Goal: Task Accomplishment & Management: Complete application form

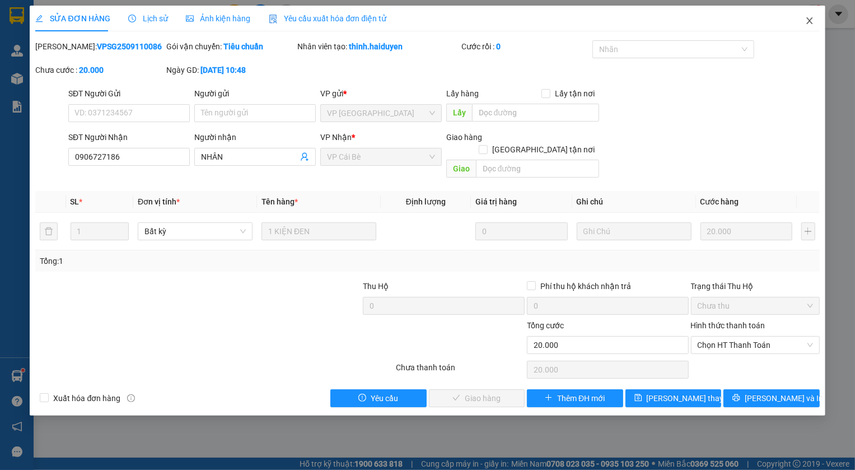
click at [802, 19] on span "Close" at bounding box center [809, 21] width 31 height 31
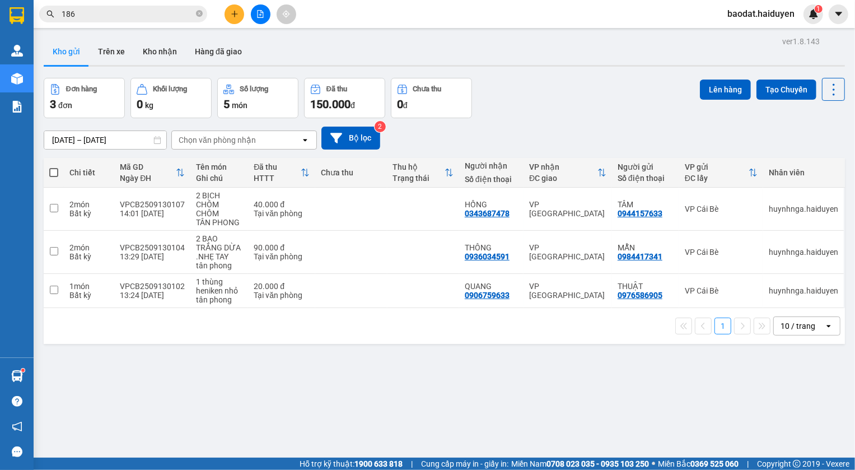
click at [193, 15] on input "186" at bounding box center [128, 14] width 132 height 12
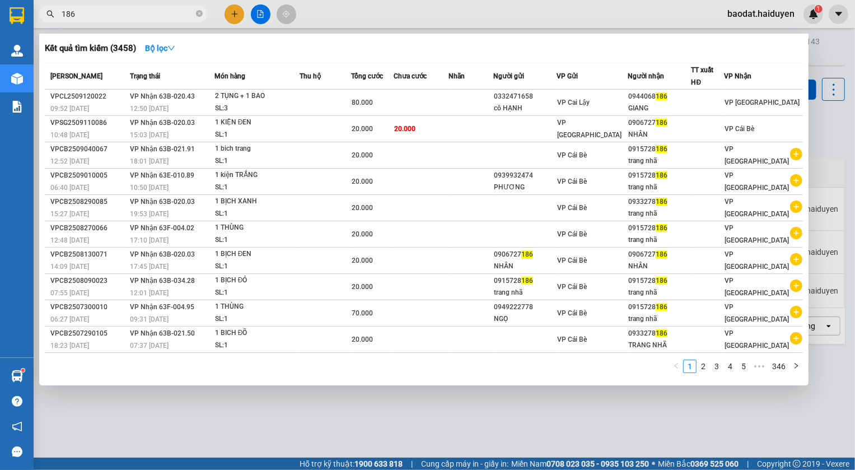
click at [238, 16] on div at bounding box center [427, 235] width 855 height 470
click at [199, 11] on icon "close-circle" at bounding box center [199, 13] width 7 height 7
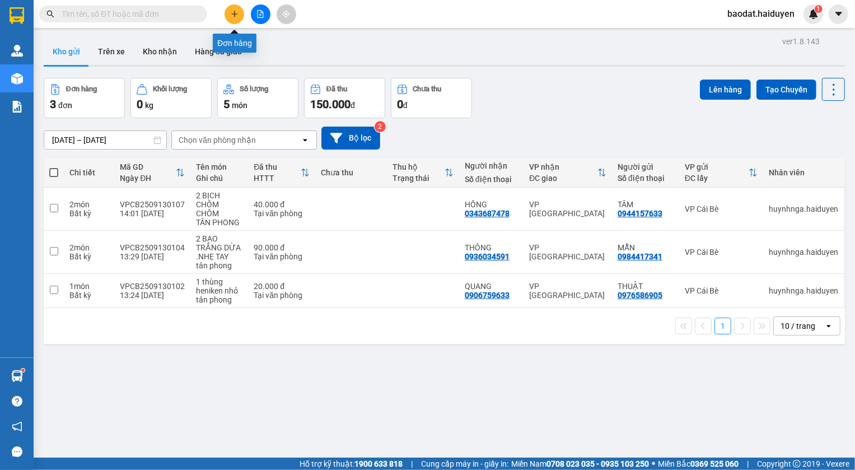
click at [231, 13] on icon "plus" at bounding box center [234, 13] width 6 height 1
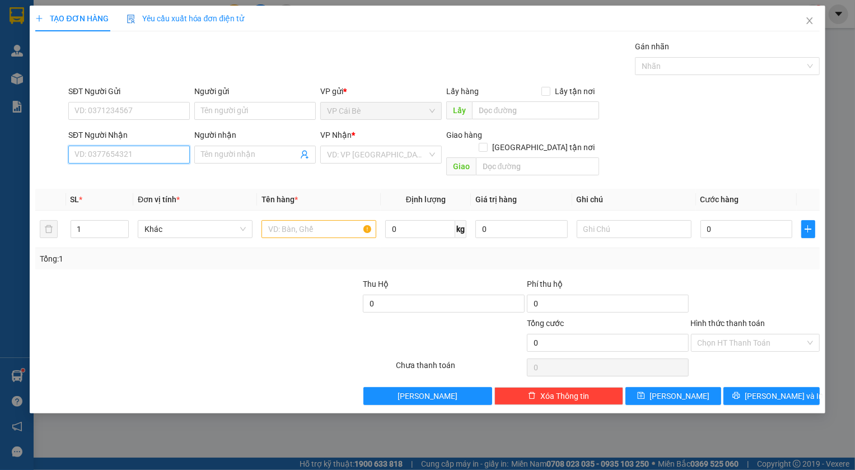
click at [117, 155] on input "SĐT Người Nhận" at bounding box center [128, 155] width 121 height 18
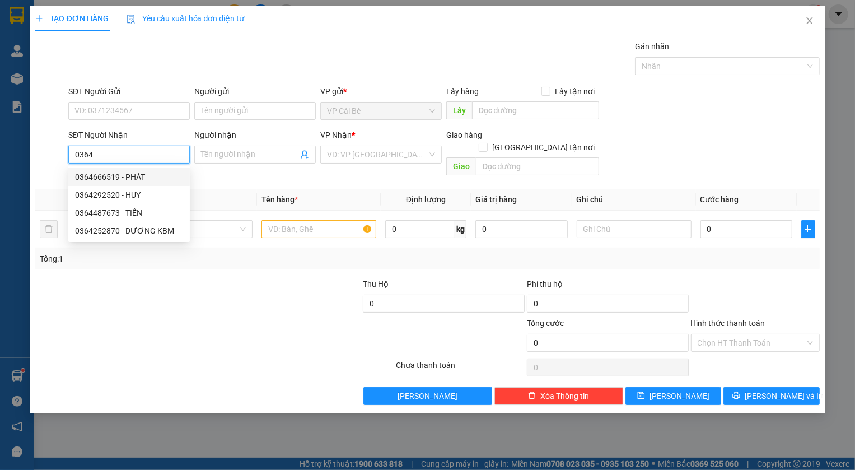
click at [107, 175] on div "0364666519 - PHÁT" at bounding box center [129, 177] width 108 height 12
type input "0364666519"
type input "PHÁT"
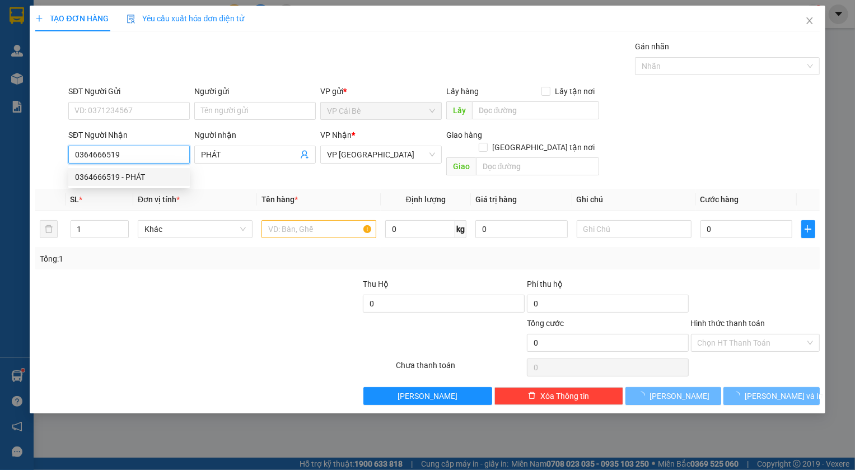
type input "40.000"
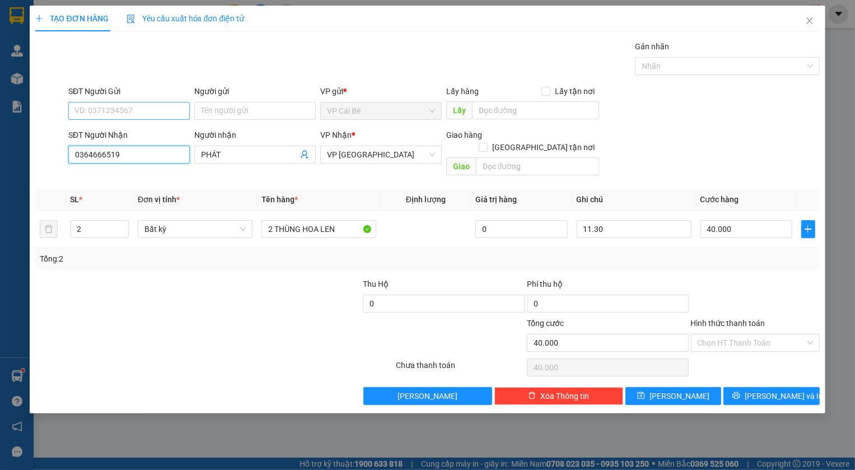
type input "0364666519"
click at [107, 112] on input "SĐT Người Gửi" at bounding box center [128, 111] width 121 height 18
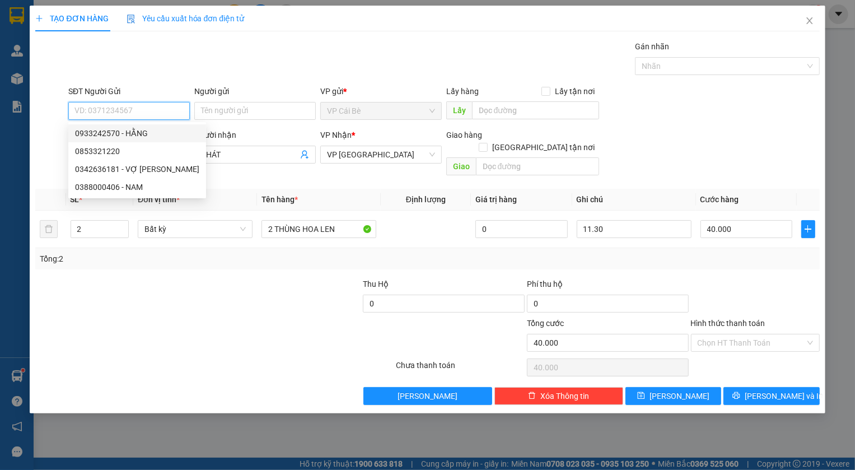
click at [112, 130] on div "0933242570 - HẰNG" at bounding box center [137, 133] width 124 height 12
type input "0933242570"
type input "HẰNG"
type input "MAY HOUSE"
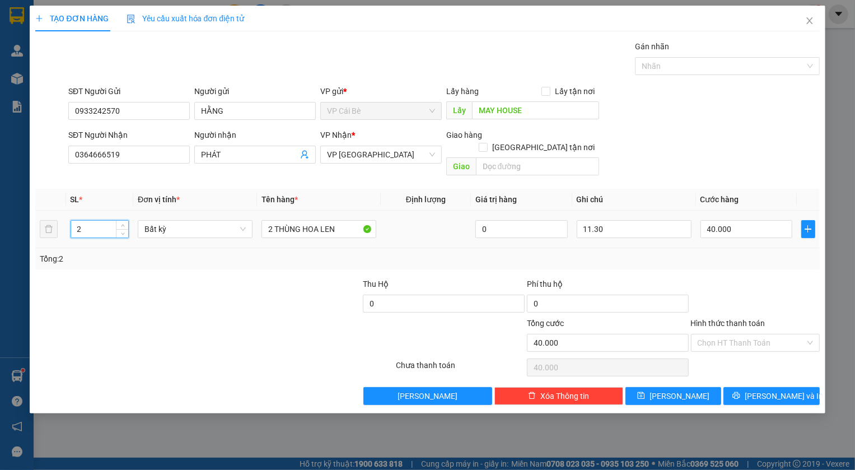
drag, startPoint x: 88, startPoint y: 219, endPoint x: 65, endPoint y: 223, distance: 23.3
click at [65, 223] on tr "2 Bất kỳ 2 THÙNG HOA LEN 0 11.30 40.000" at bounding box center [427, 230] width 784 height 38
type input "1"
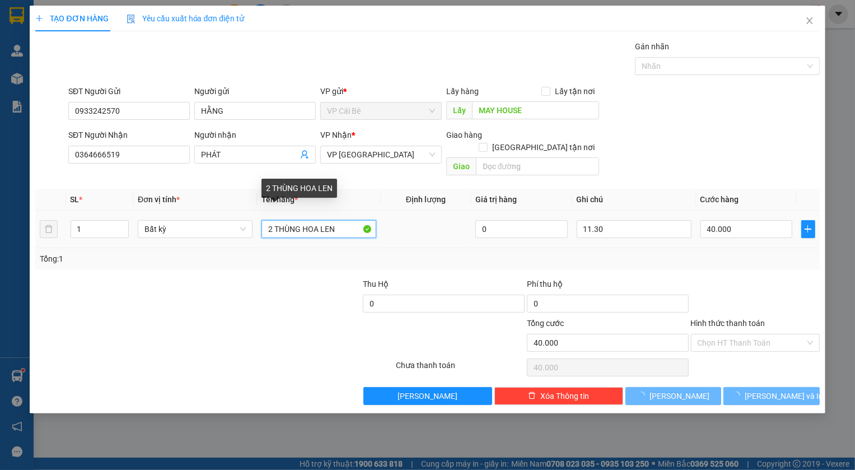
drag, startPoint x: 268, startPoint y: 216, endPoint x: 254, endPoint y: 219, distance: 13.7
click at [254, 219] on tr "1 Bất kỳ 2 THÙNG HOA LEN 0 11.30 40.000" at bounding box center [427, 230] width 784 height 38
type input "0"
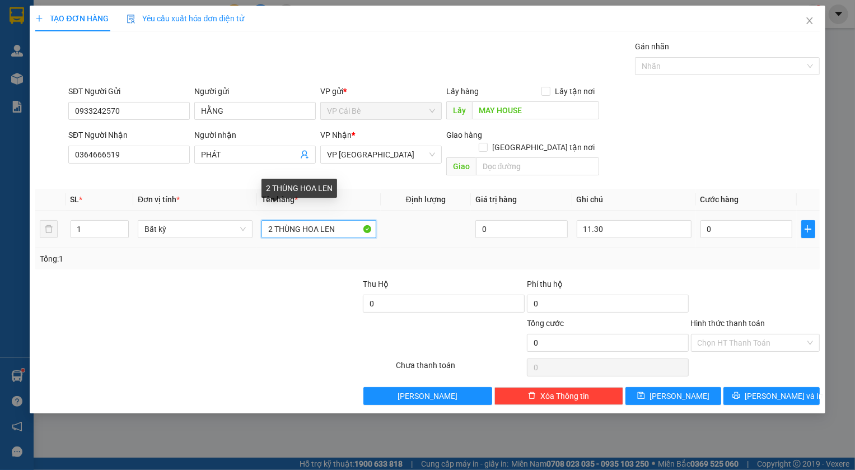
click at [273, 220] on input "2 THÙNG HOA LEN" at bounding box center [318, 229] width 115 height 18
type input "1 THÙNG HOA LEN"
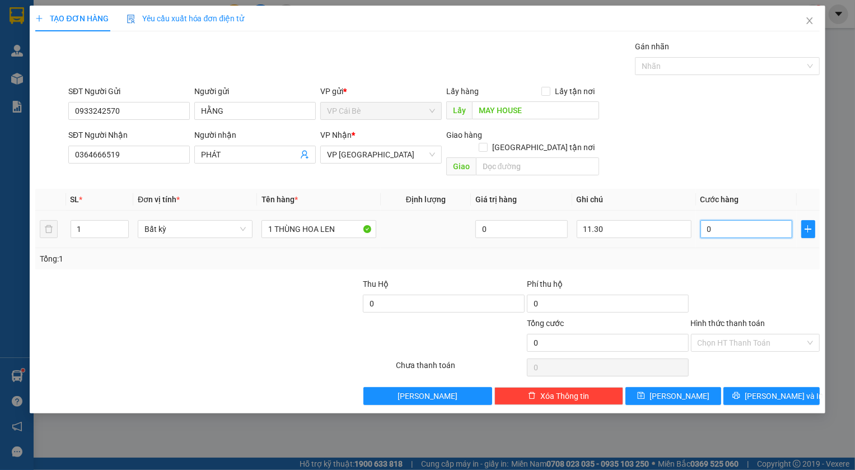
click at [754, 220] on input "0" at bounding box center [746, 229] width 92 height 18
type input "2"
type input "20"
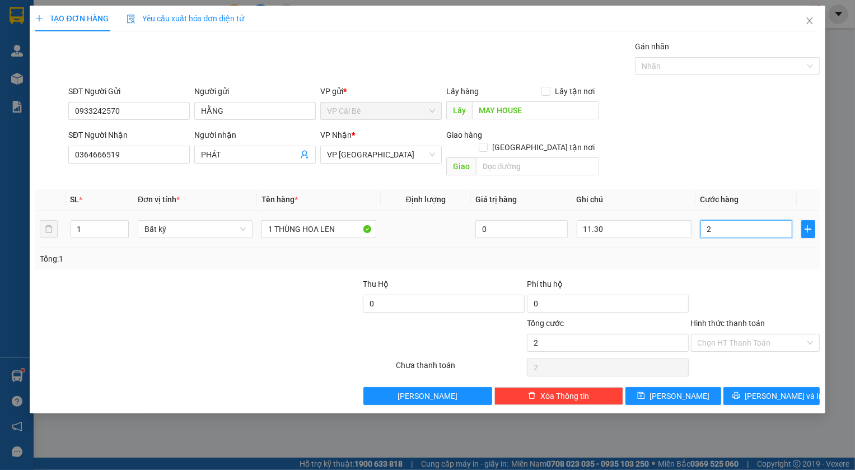
type input "20"
type input "20.000"
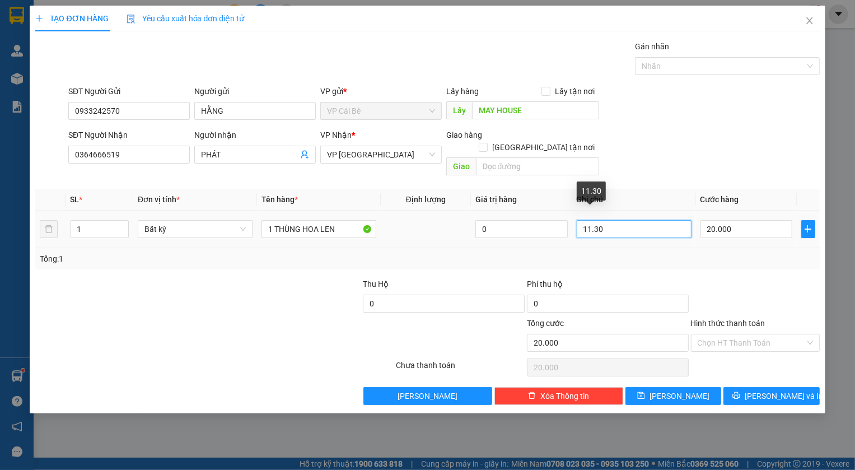
click at [591, 220] on input "11.30" at bounding box center [634, 229] width 115 height 18
type input "14.30"
click at [723, 334] on input "Hình thức thanh toán" at bounding box center [751, 342] width 107 height 17
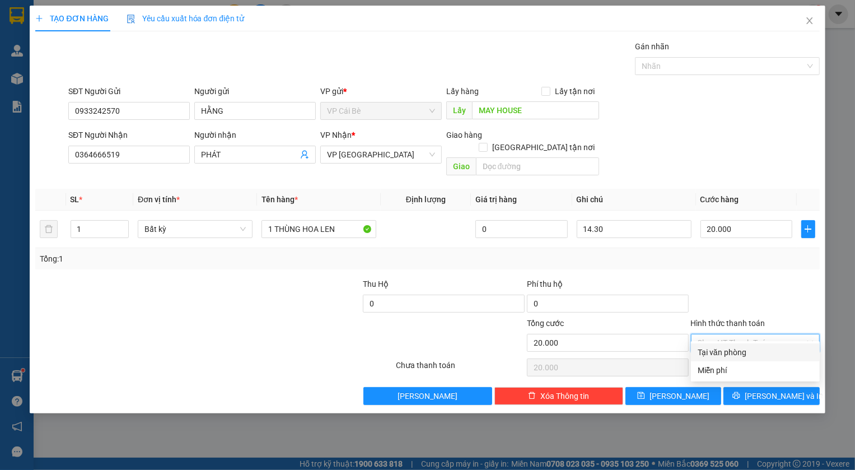
click at [736, 349] on div "Tại văn phòng" at bounding box center [755, 352] width 115 height 12
type input "0"
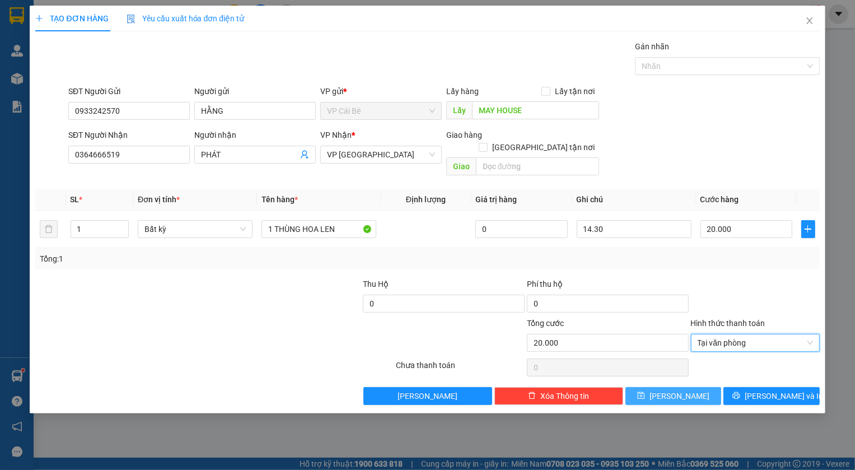
click at [683, 390] on span "[PERSON_NAME]" at bounding box center [679, 396] width 60 height 12
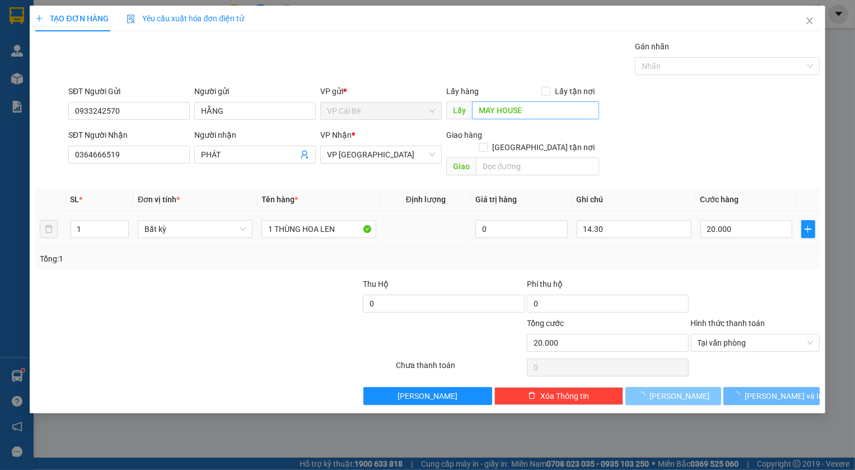
type input "0"
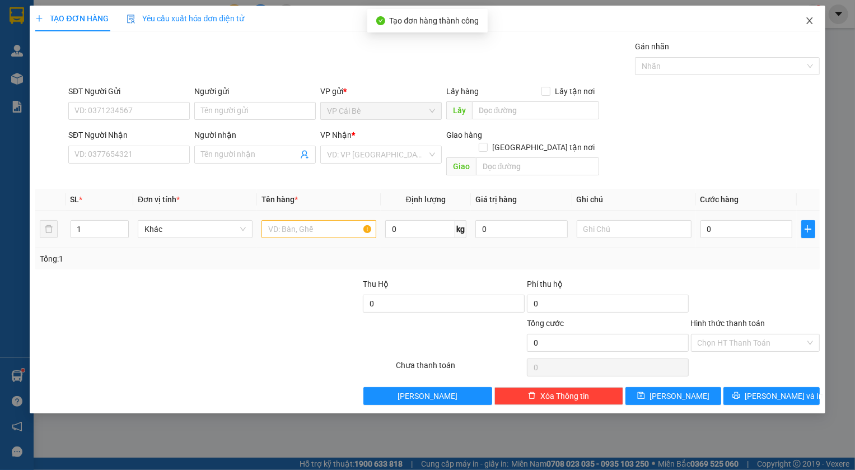
click at [807, 24] on icon "close" at bounding box center [809, 20] width 6 height 7
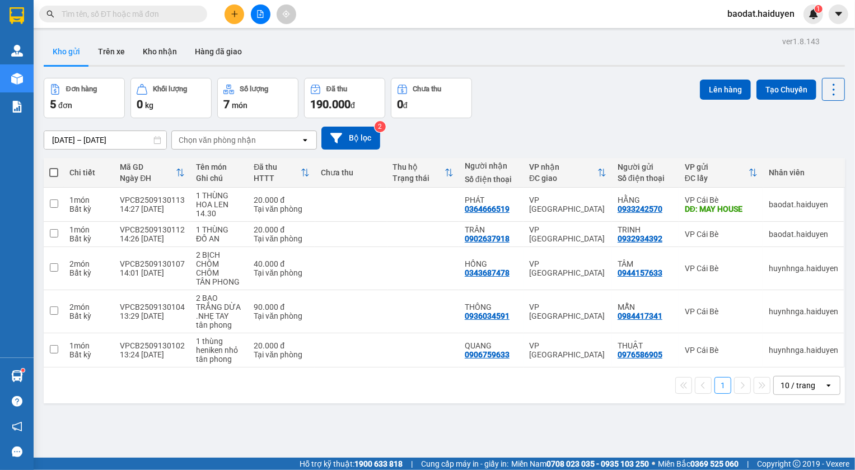
click at [230, 429] on div "ver 1.8.143 Kho gửi Trên xe Kho nhận Hàng đã giao Đơn hàng 5 đơn Khối lượng 0 k…" at bounding box center [444, 269] width 810 height 470
